Goal: Task Accomplishment & Management: Manage account settings

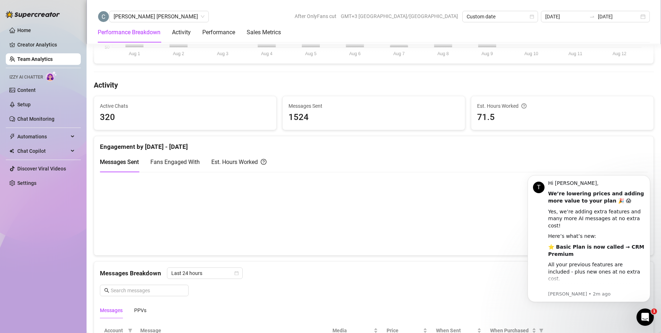
click at [38, 57] on link "Team Analytics" at bounding box center [34, 59] width 35 height 6
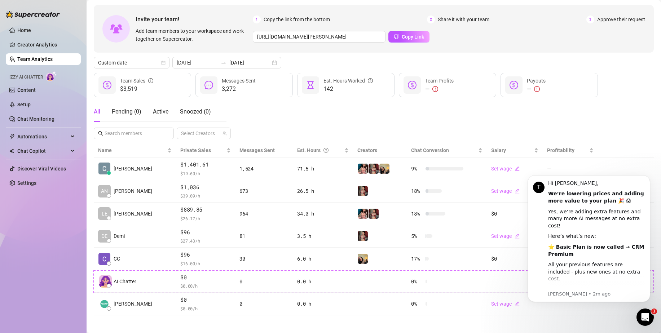
scroll to position [32, 0]
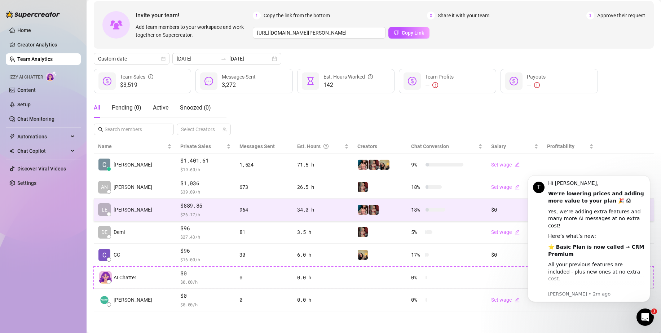
click at [185, 212] on span "$ 26.17 /h" at bounding box center [205, 214] width 50 height 7
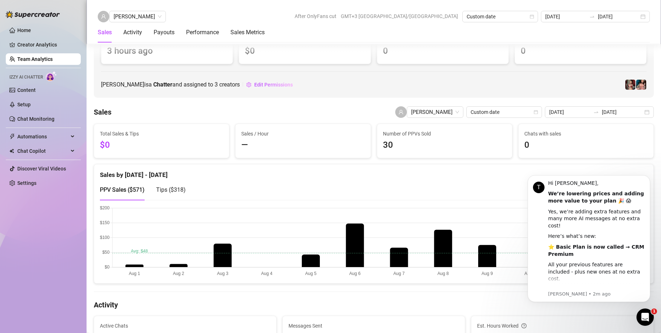
scroll to position [141, 0]
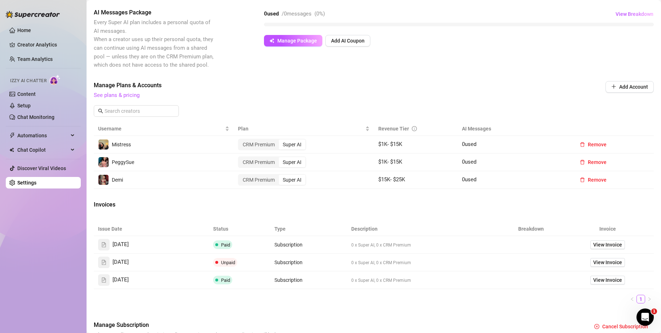
scroll to position [144, 0]
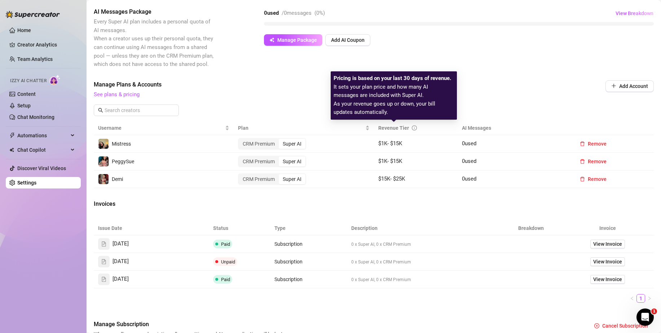
click at [412, 127] on icon "info-circle" at bounding box center [414, 127] width 5 height 5
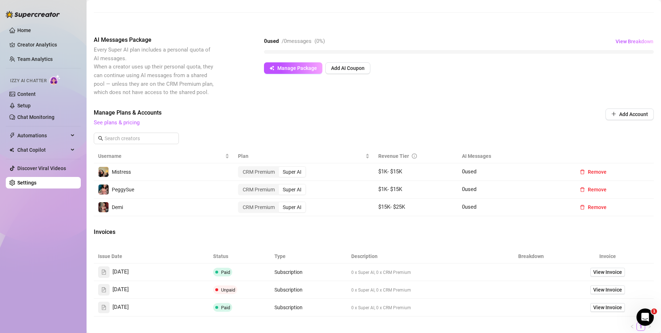
scroll to position [115, 0]
click at [130, 123] on link "See plans & pricing" at bounding box center [117, 123] width 46 height 6
click at [130, 120] on link "See plans & pricing" at bounding box center [117, 123] width 46 height 6
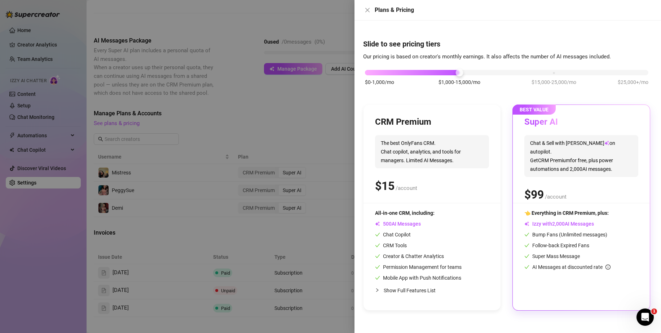
click at [445, 156] on span "The best OnlyFans CRM. Chat copilot, analytics, and tools for managers. Limited…" at bounding box center [432, 151] width 114 height 33
click at [367, 7] on icon "close" at bounding box center [368, 10] width 6 height 6
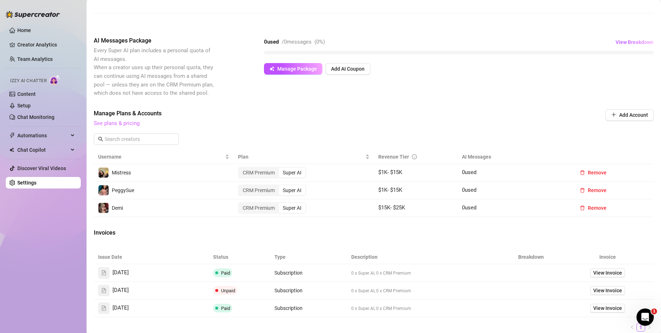
click at [120, 125] on link "See plans & pricing" at bounding box center [117, 123] width 46 height 6
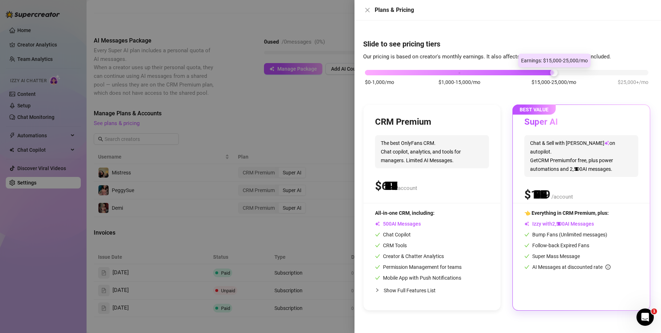
drag, startPoint x: 460, startPoint y: 72, endPoint x: 543, endPoint y: 73, distance: 83.3
click at [543, 73] on div "$0-1,000/mo $1,000-15,000/mo $15,000-25,000/mo $25,000+/mo" at bounding box center [506, 71] width 283 height 4
click at [272, 101] on div at bounding box center [330, 166] width 661 height 333
